Goal: Subscribe to service/newsletter

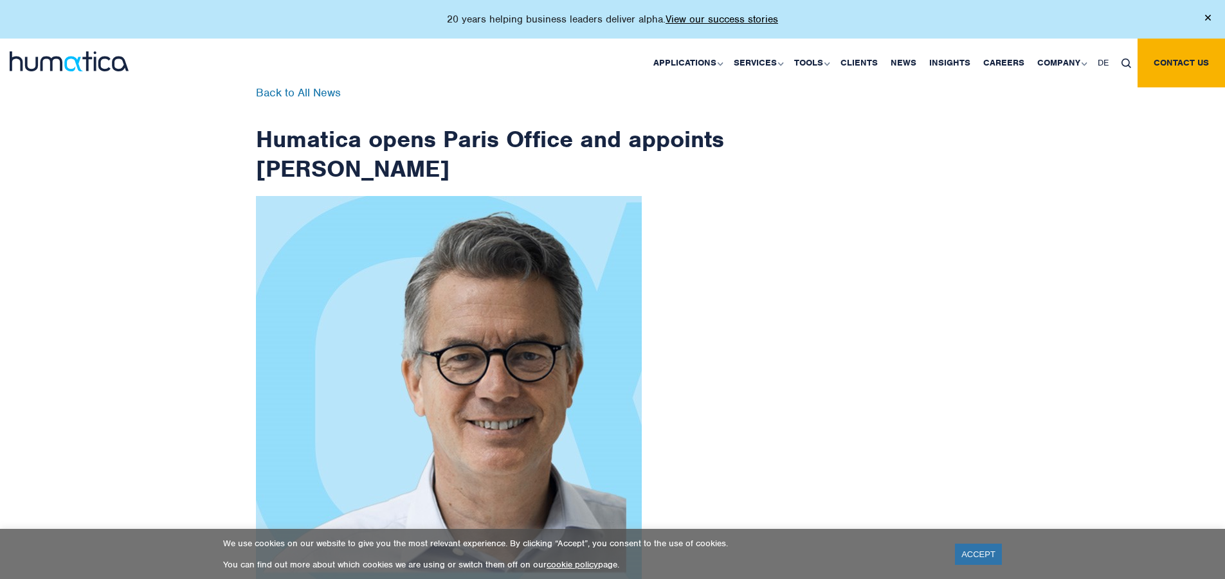
scroll to position [2051, 0]
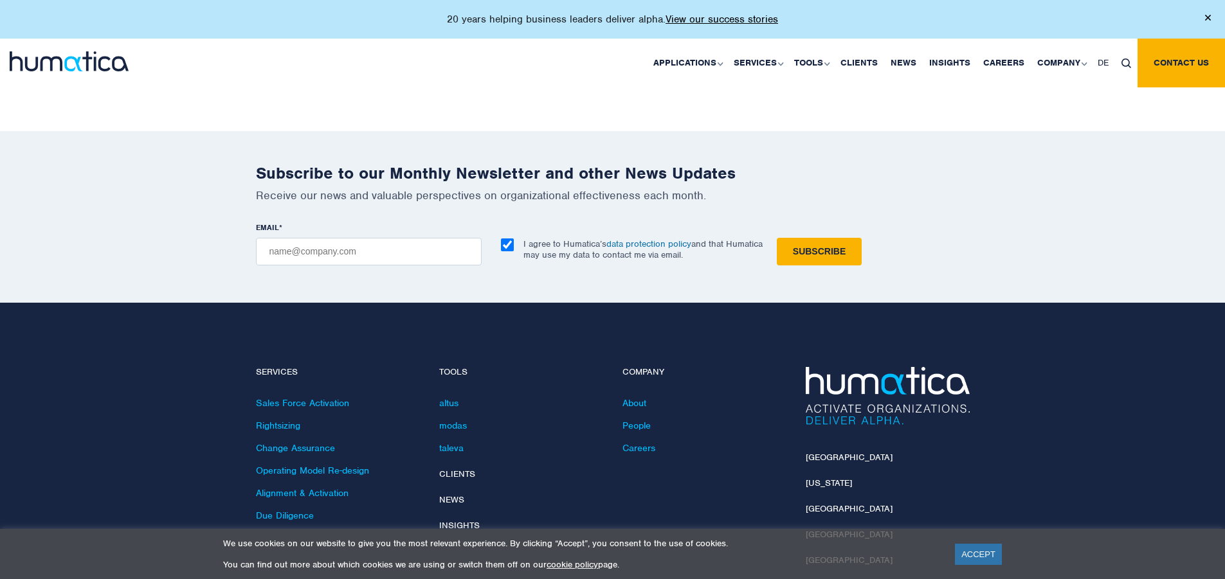
checkbox input "true"
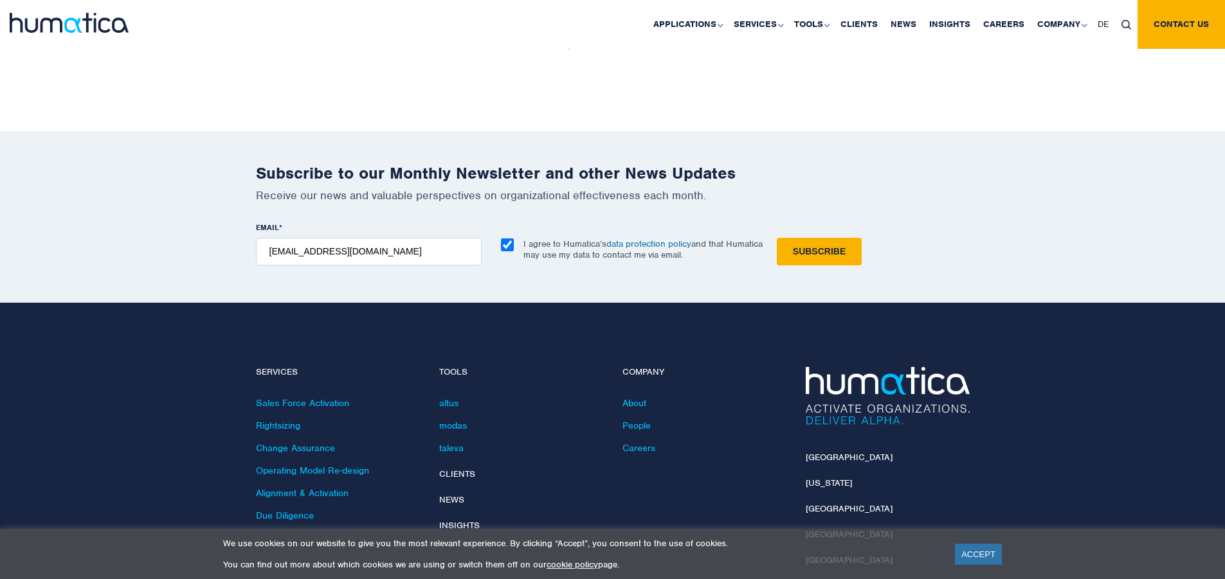
type input "[EMAIL_ADDRESS][DOMAIN_NAME]"
click at [777, 238] on input "Subscribe" at bounding box center [819, 252] width 85 height 28
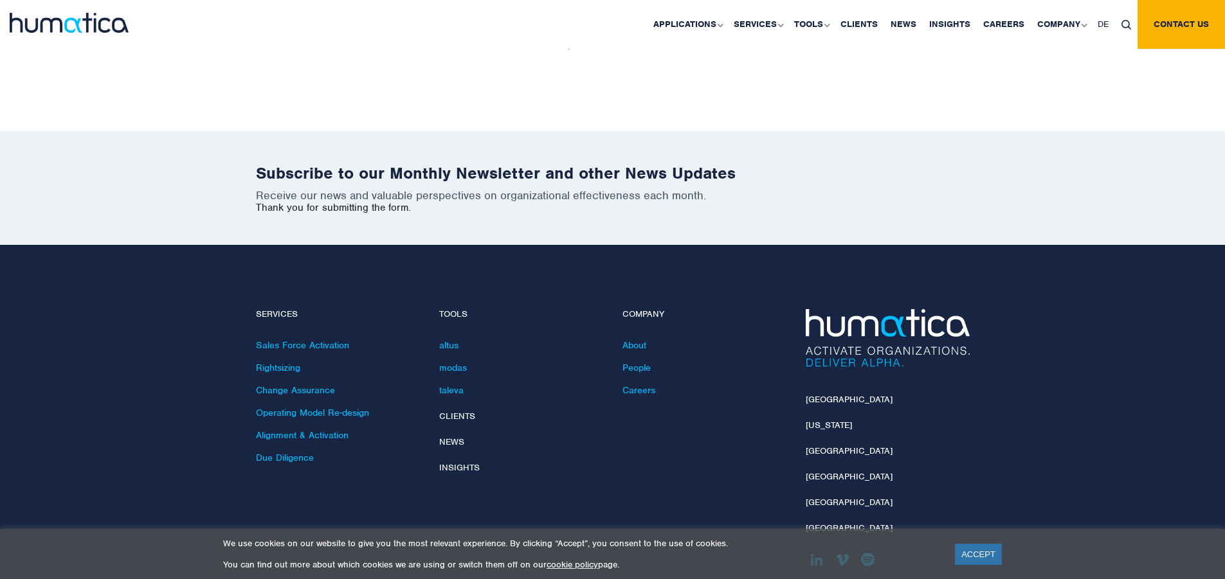
scroll to position [1994, 0]
